Goal: Navigation & Orientation: Understand site structure

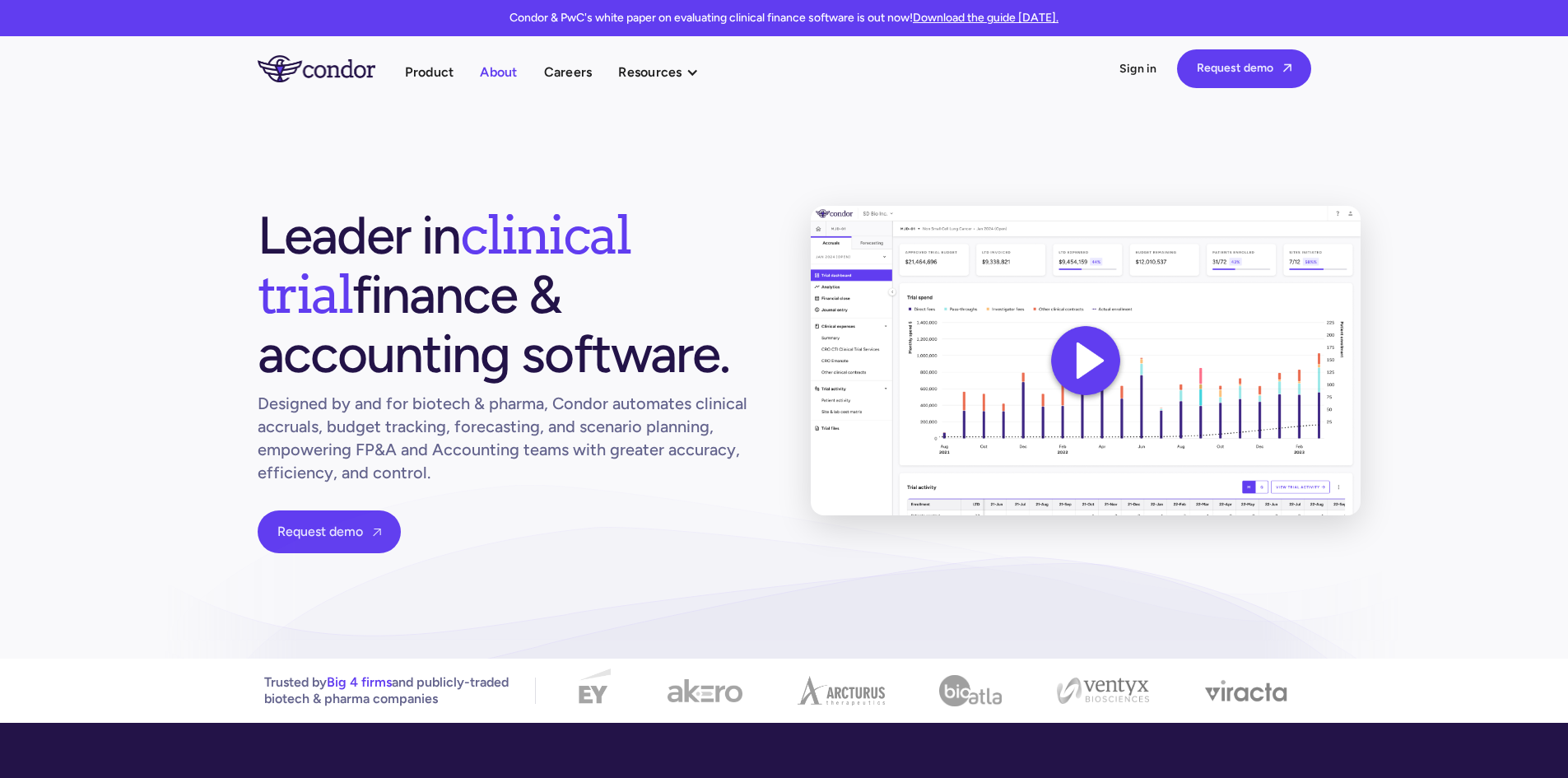
click at [510, 74] on link "About" at bounding box center [499, 72] width 37 height 22
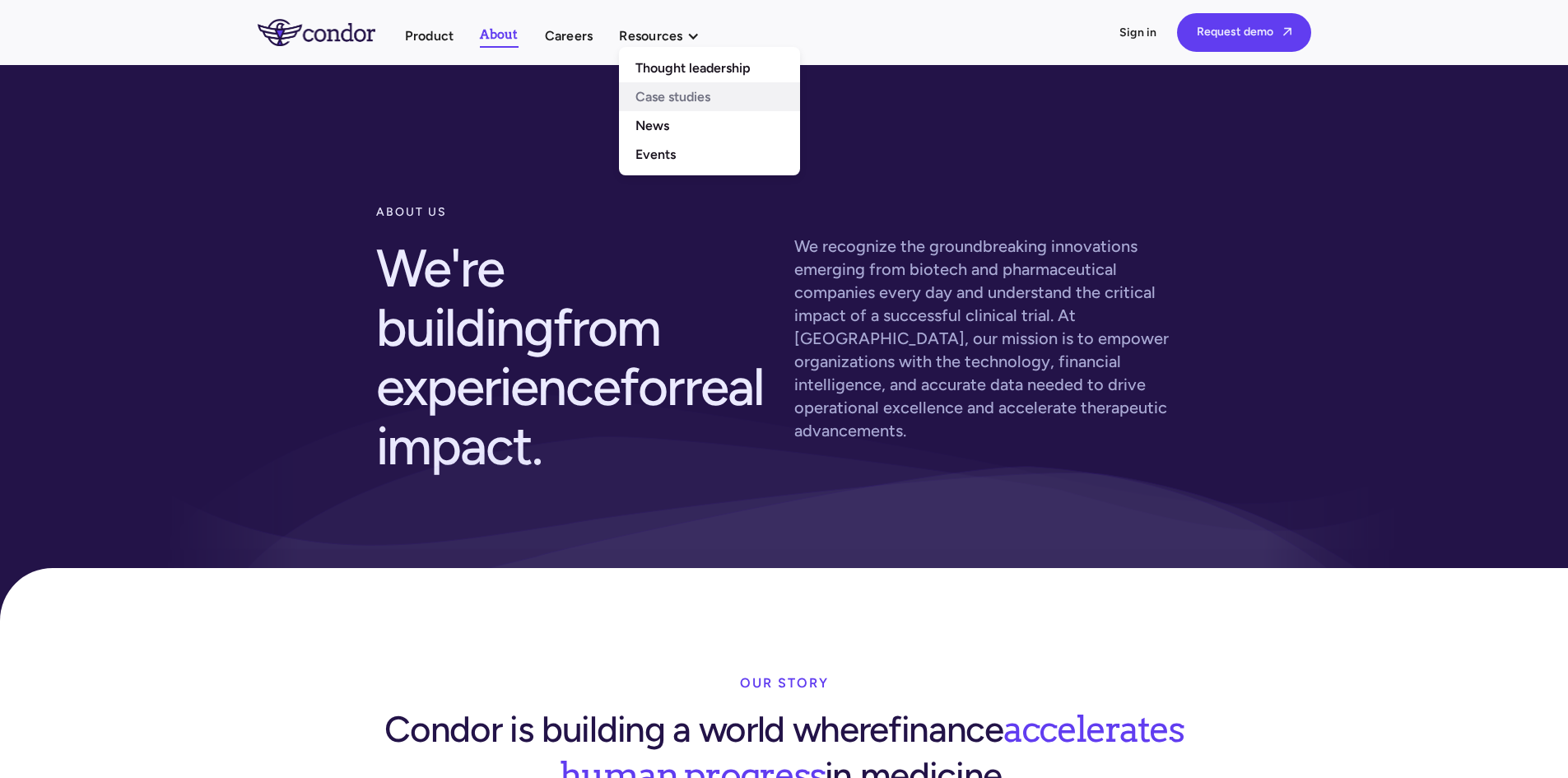
click at [689, 98] on link "Case studies" at bounding box center [709, 96] width 181 height 29
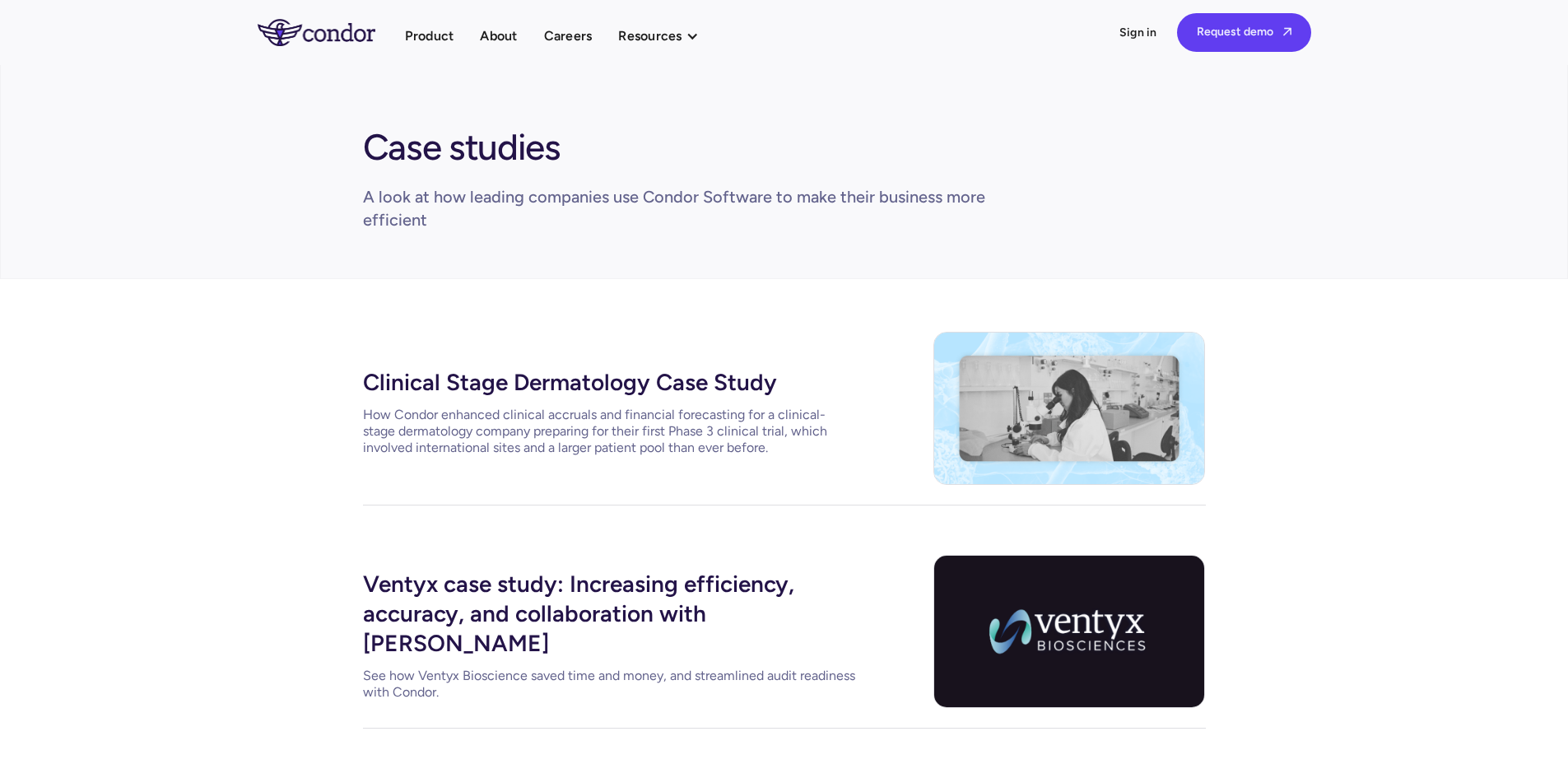
click at [337, 38] on img "home" at bounding box center [316, 32] width 118 height 27
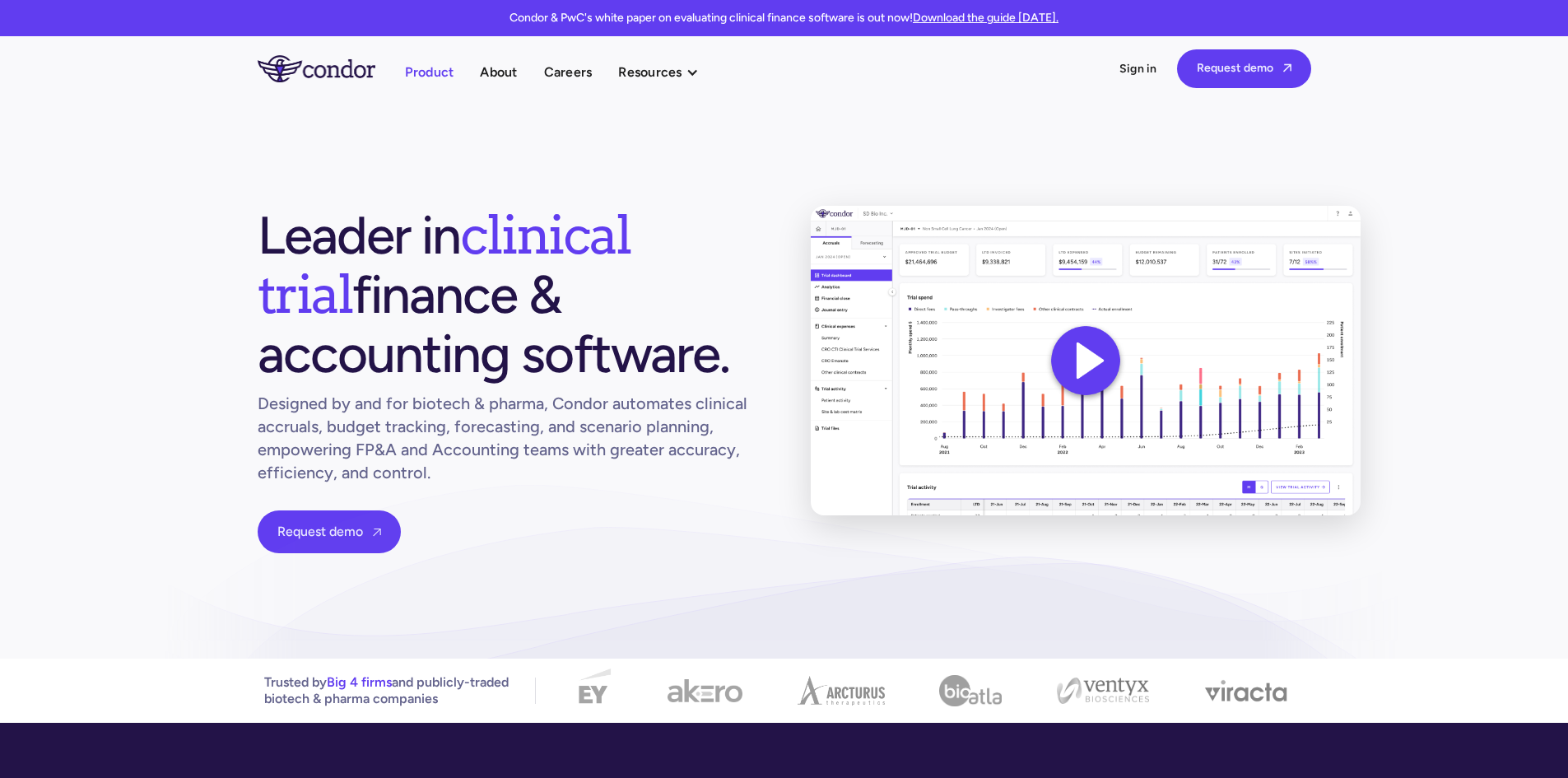
click at [444, 67] on link "Product" at bounding box center [430, 72] width 50 height 22
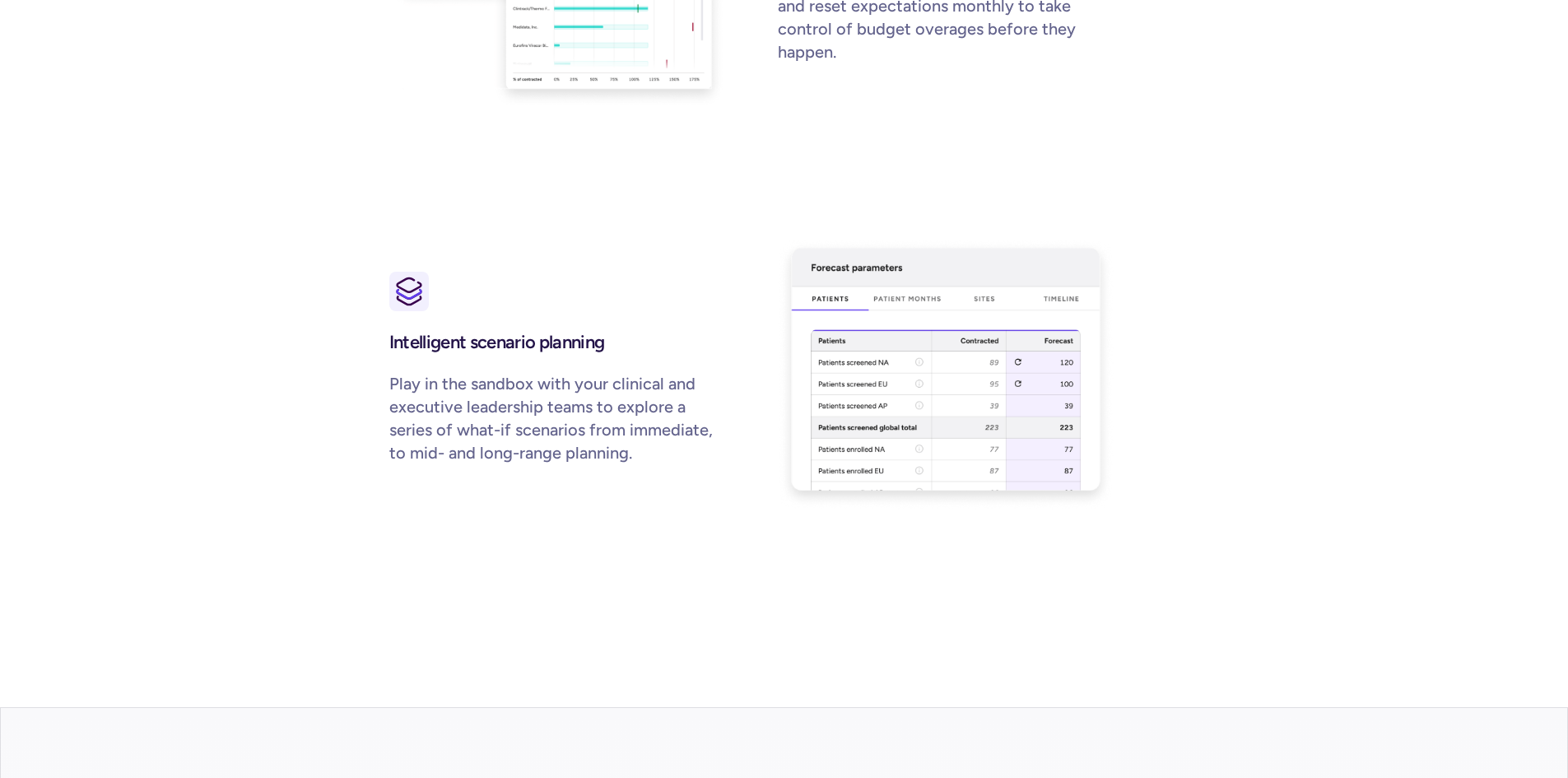
scroll to position [1646, 0]
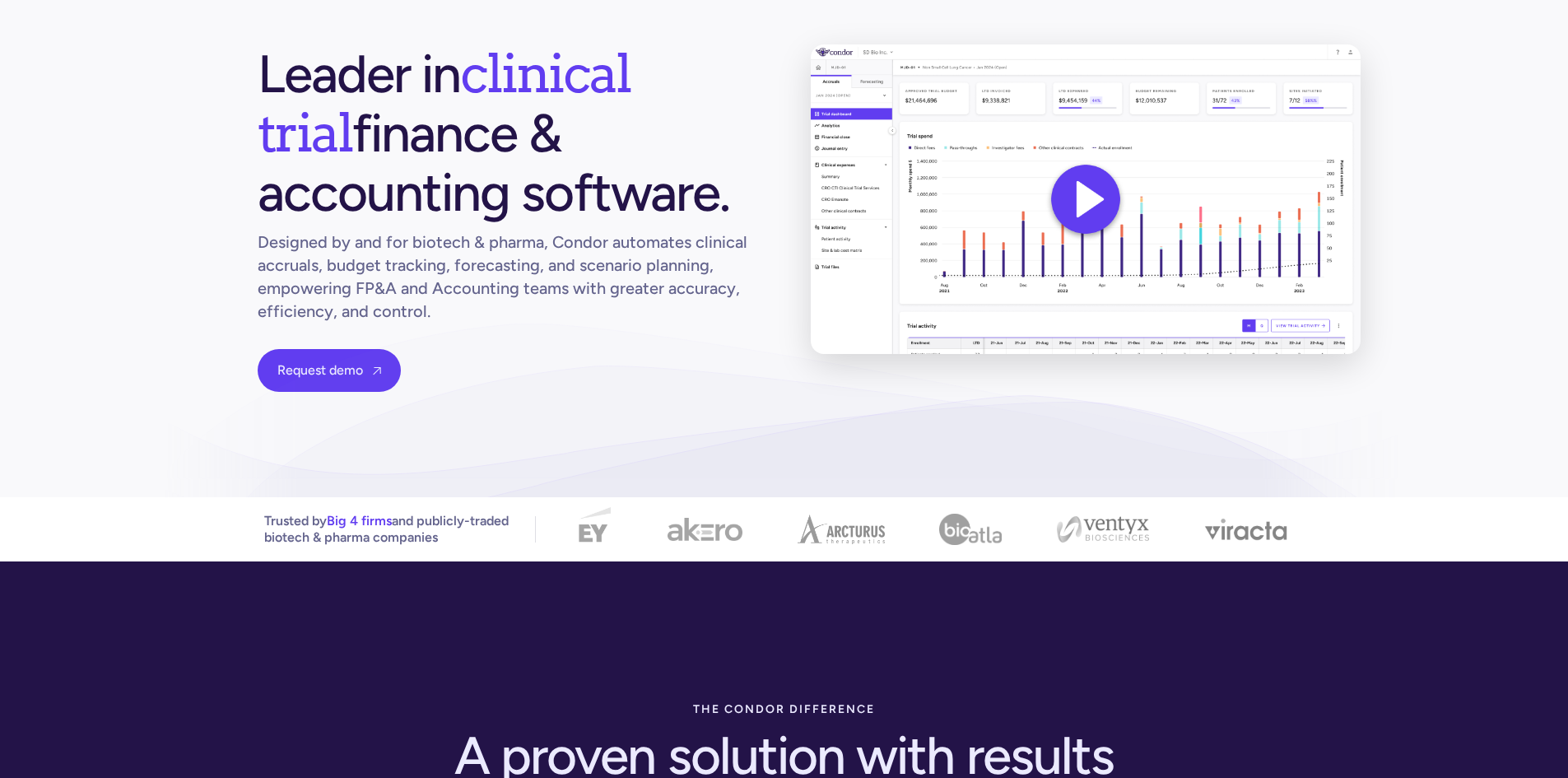
scroll to position [165, 0]
